Goal: Navigation & Orientation: Find specific page/section

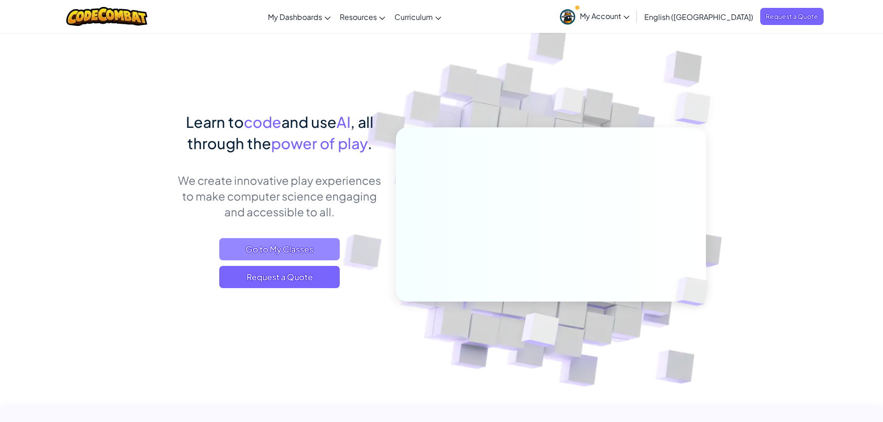
click at [270, 248] on span "Go to My Classes" at bounding box center [279, 249] width 120 height 22
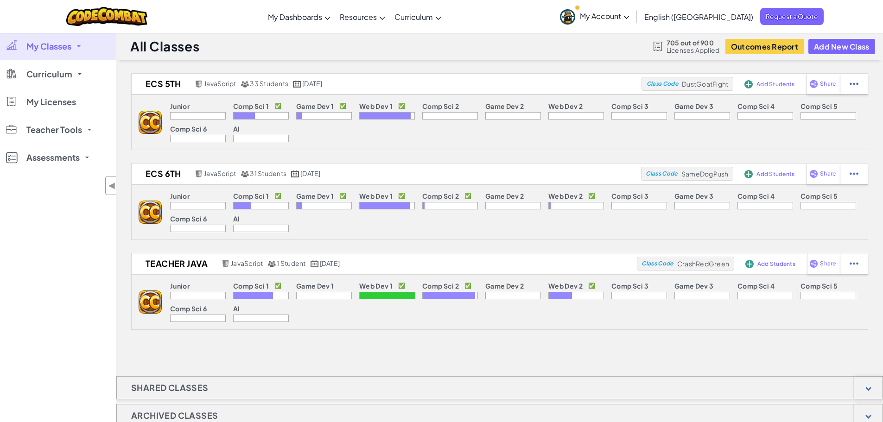
click at [629, 19] on span "My Account" at bounding box center [605, 16] width 50 height 10
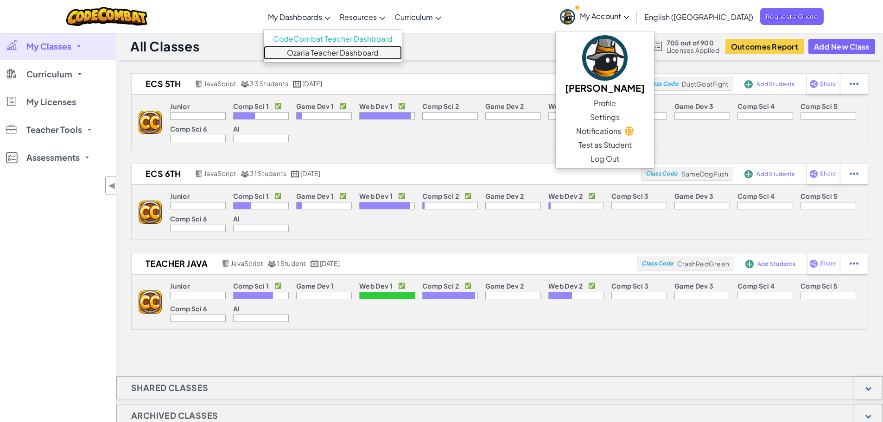
click at [348, 51] on link "Ozaria Teacher Dashboard" at bounding box center [333, 53] width 138 height 14
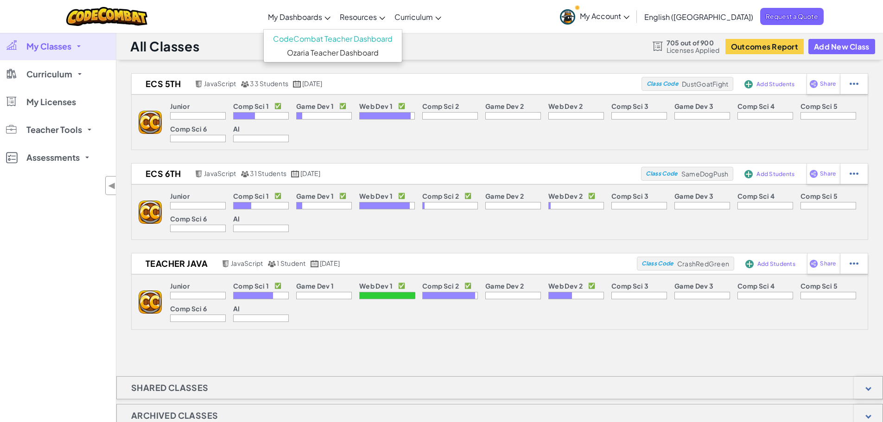
click at [330, 19] on icon at bounding box center [327, 18] width 6 height 3
click at [355, 53] on link "Ozaria Teacher Dashboard" at bounding box center [333, 53] width 138 height 14
